Goal: Task Accomplishment & Management: Manage account settings

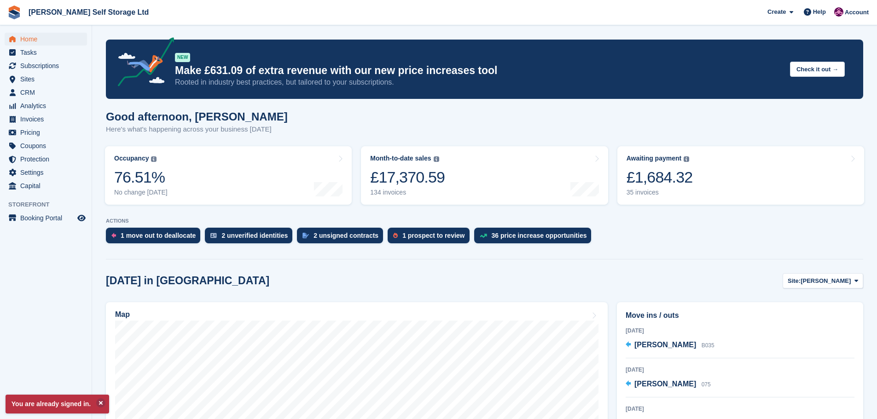
scroll to position [92, 0]
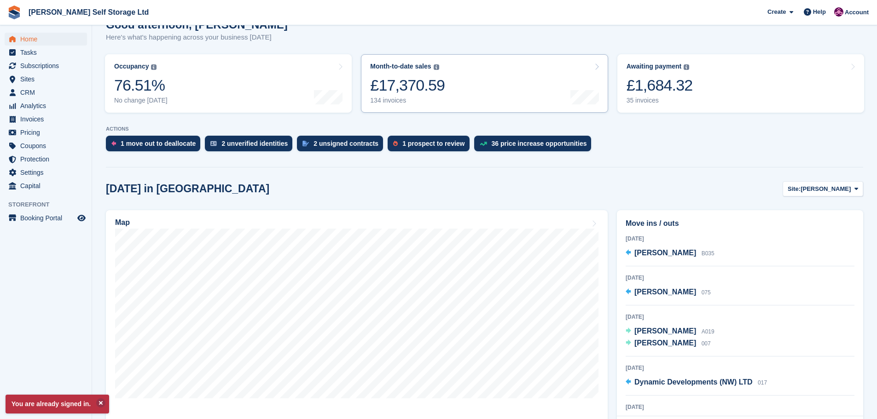
click at [434, 81] on div "£17,370.59" at bounding box center [407, 85] width 75 height 19
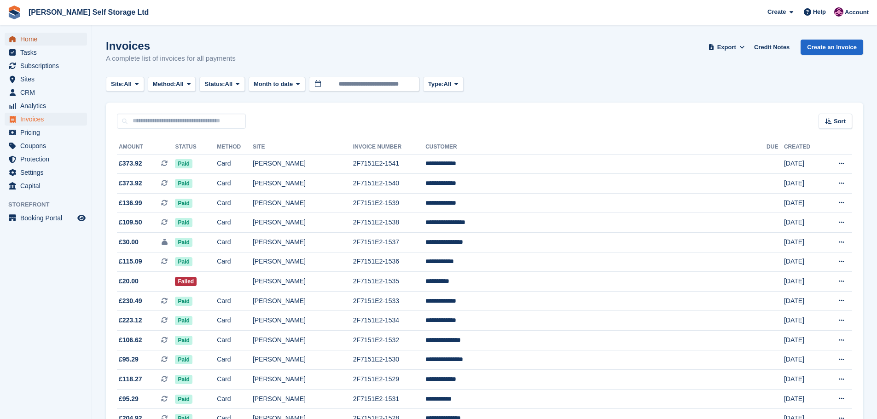
click at [30, 40] on span "Home" at bounding box center [47, 39] width 55 height 13
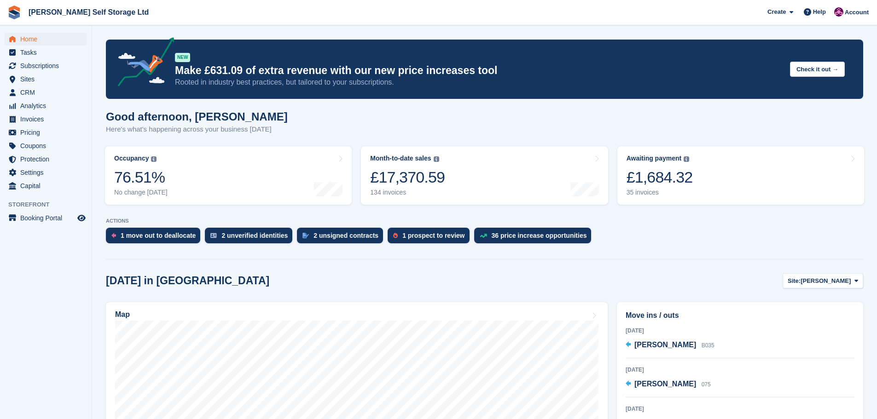
click at [412, 149] on turbo-frame "Month-to-date sales The sum of all finalised invoices generated this month to d…" at bounding box center [484, 176] width 256 height 68
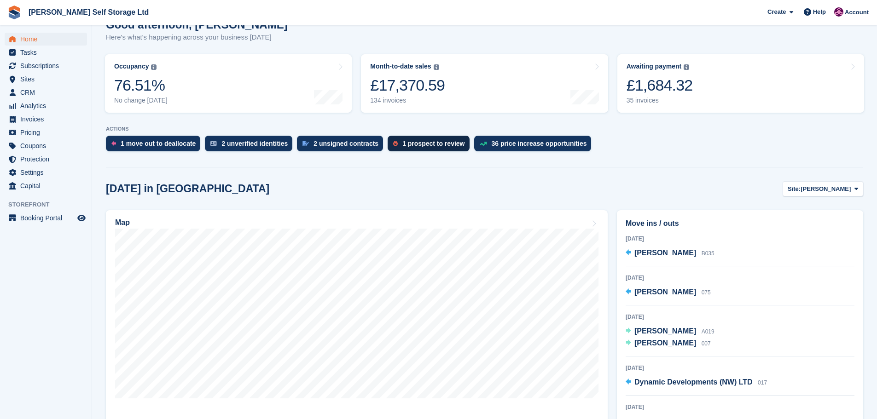
click at [407, 142] on div "1 prospect to review" at bounding box center [433, 143] width 62 height 7
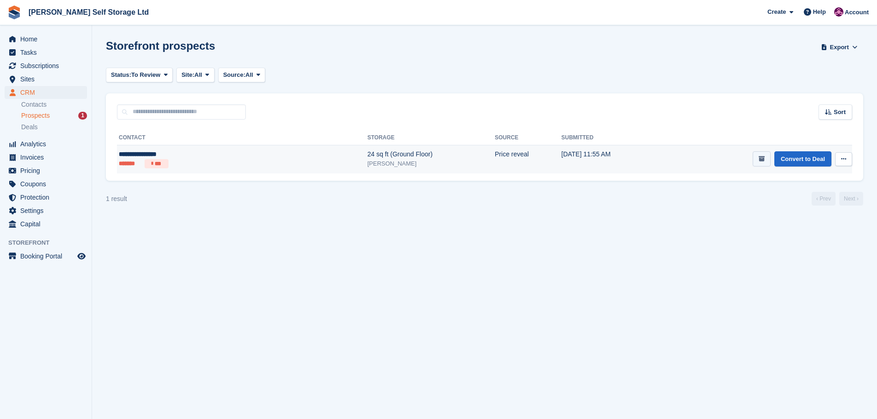
click at [760, 161] on icon "submit" at bounding box center [762, 159] width 6 height 6
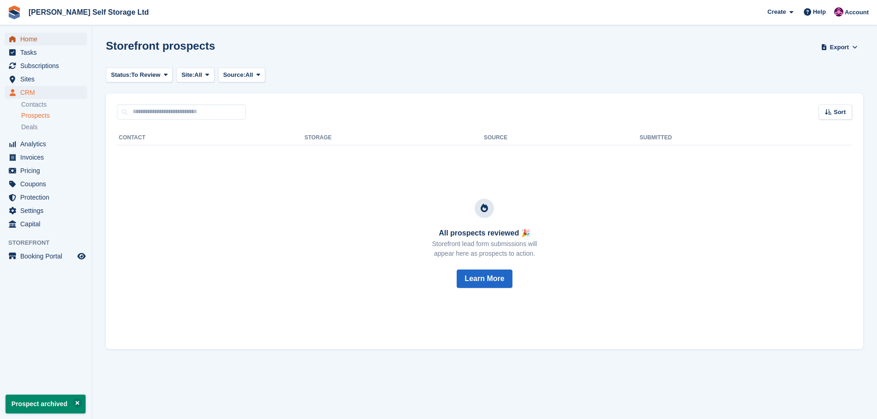
click at [21, 36] on span "Home" at bounding box center [47, 39] width 55 height 13
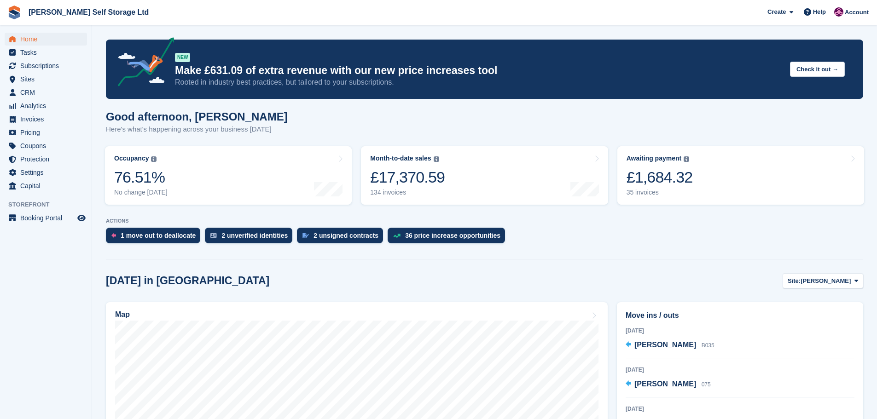
click at [28, 314] on aside "Home Tasks Subscriptions Subscriptions Subscriptions Contracts Price increases …" at bounding box center [46, 211] width 92 height 373
click at [32, 310] on aside "Home Tasks Subscriptions Subscriptions Subscriptions Contracts Price increases …" at bounding box center [46, 211] width 92 height 373
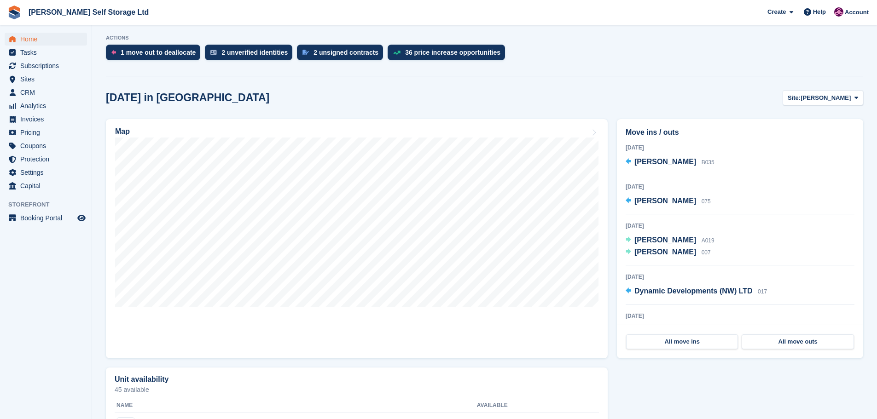
scroll to position [184, 0]
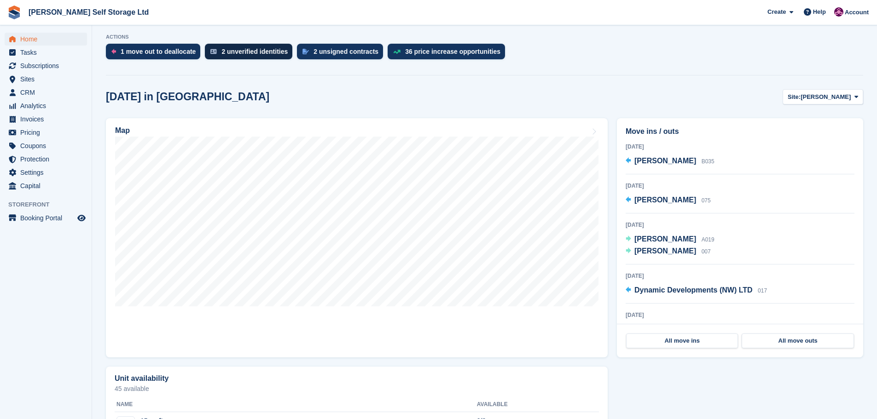
click at [247, 52] on div "2 unverified identities" at bounding box center [254, 51] width 66 height 7
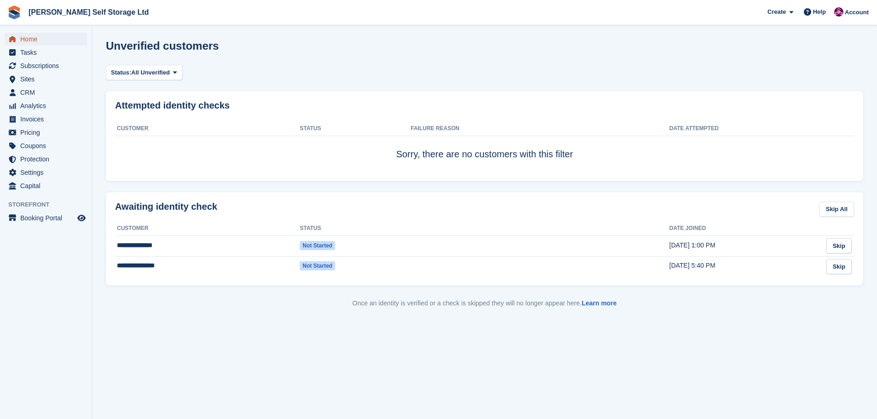
click at [26, 41] on span "Home" at bounding box center [47, 39] width 55 height 13
